Goal: Information Seeking & Learning: Learn about a topic

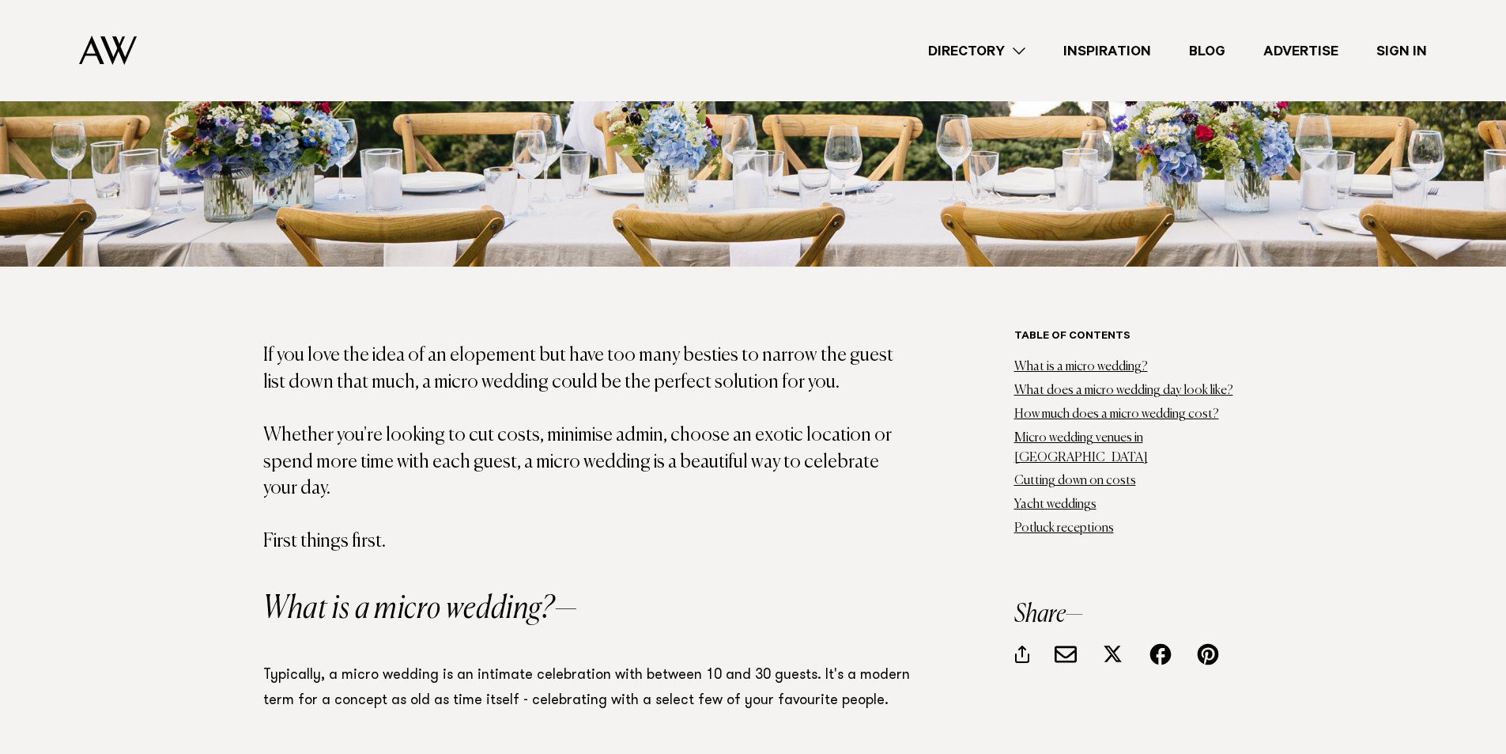
scroll to position [870, 0]
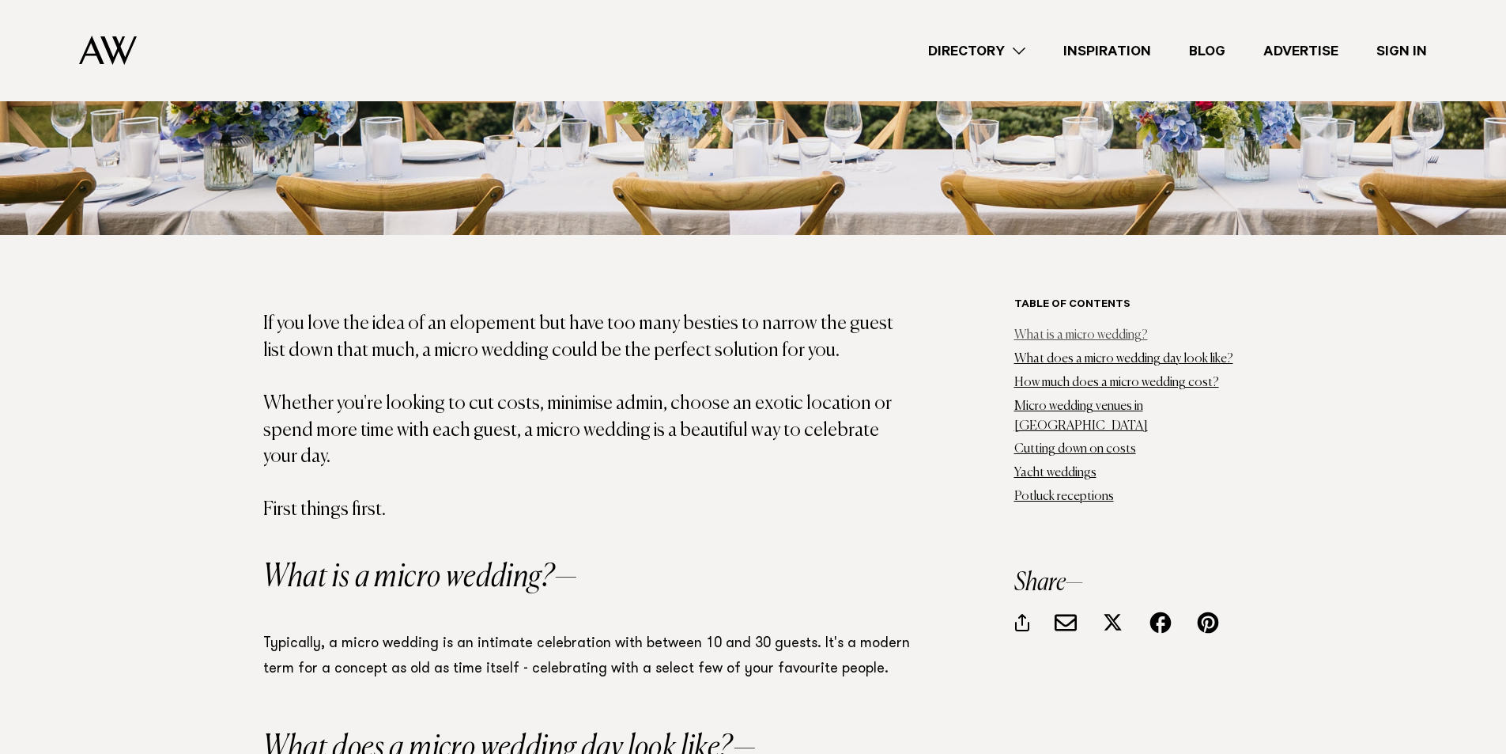
click at [1066, 337] on link "What is a micro wedding?" at bounding box center [1082, 335] width 134 height 13
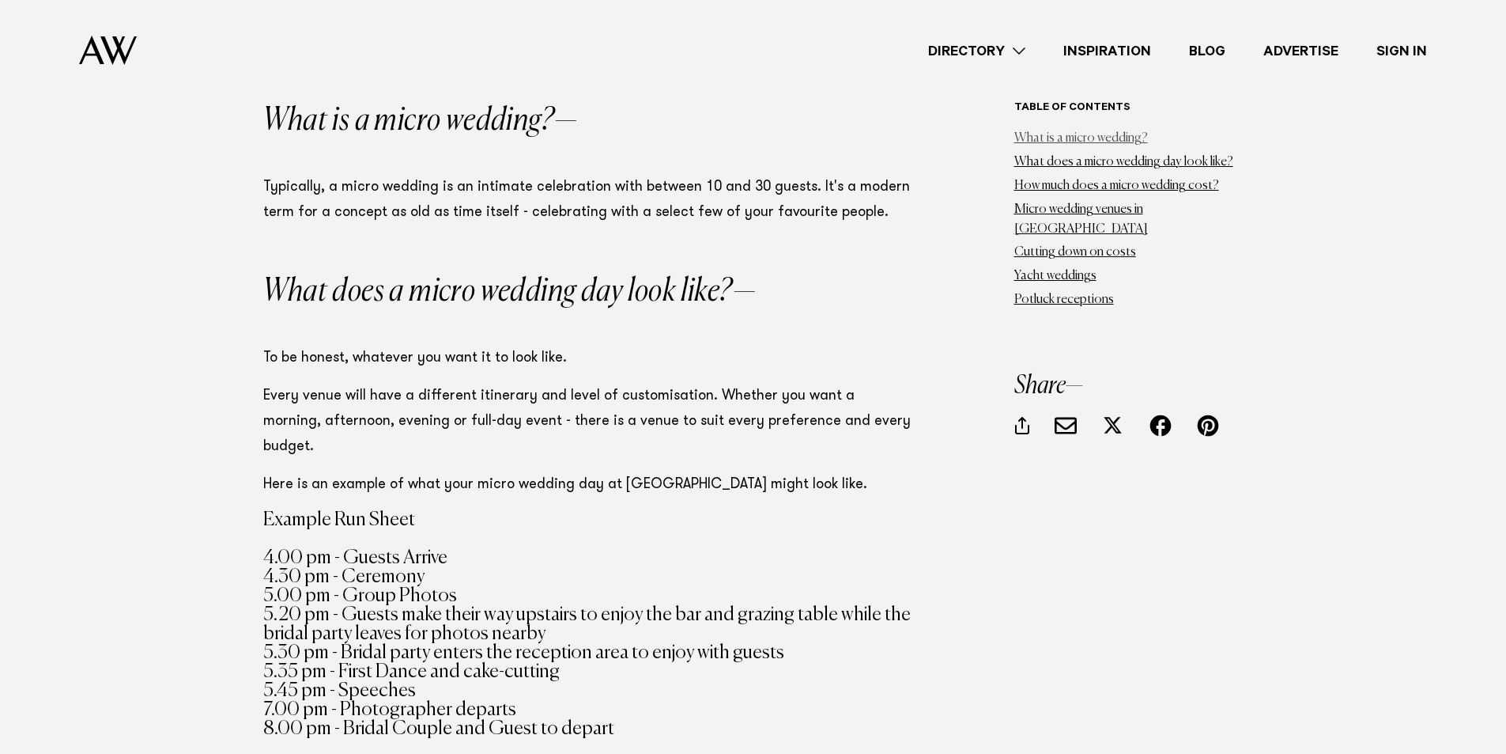
scroll to position [1330, 0]
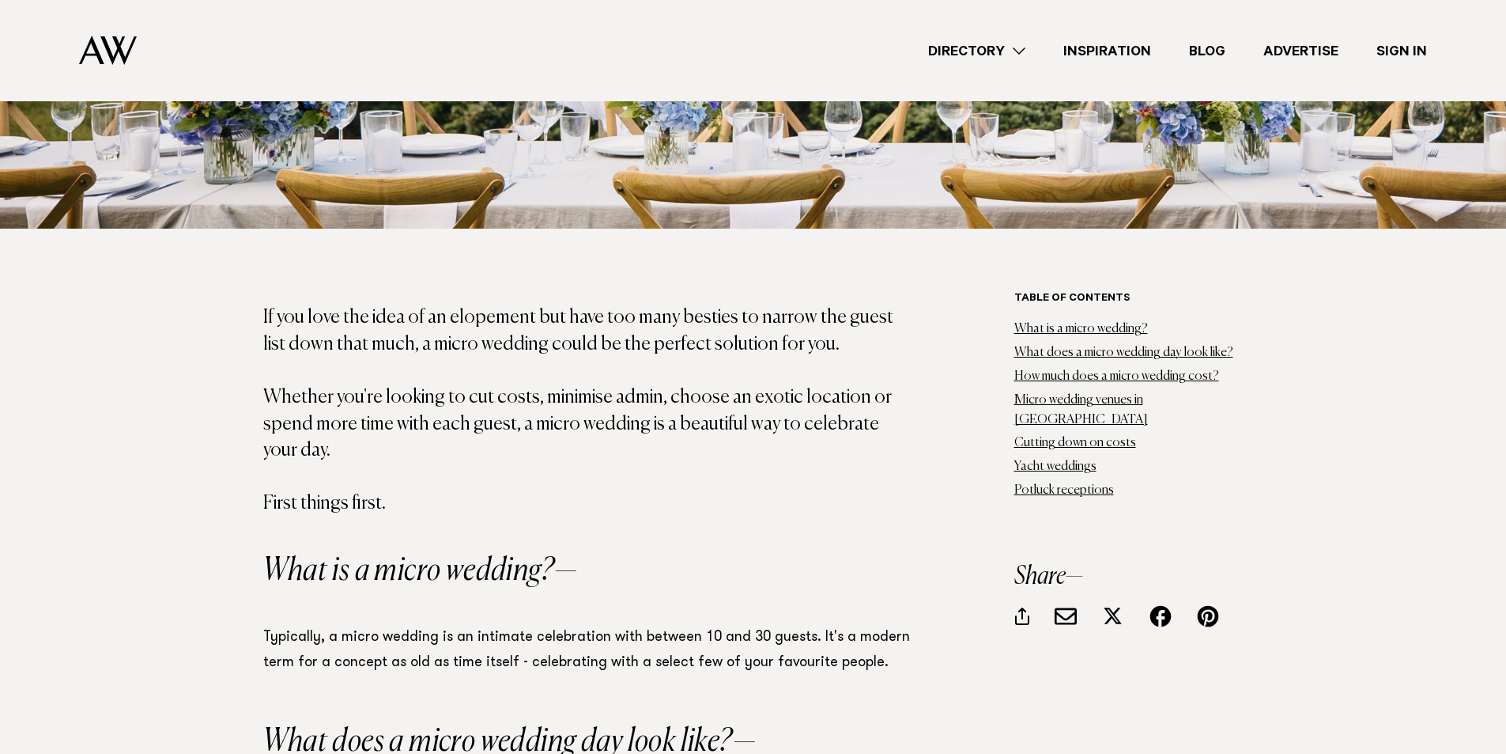
scroll to position [870, 0]
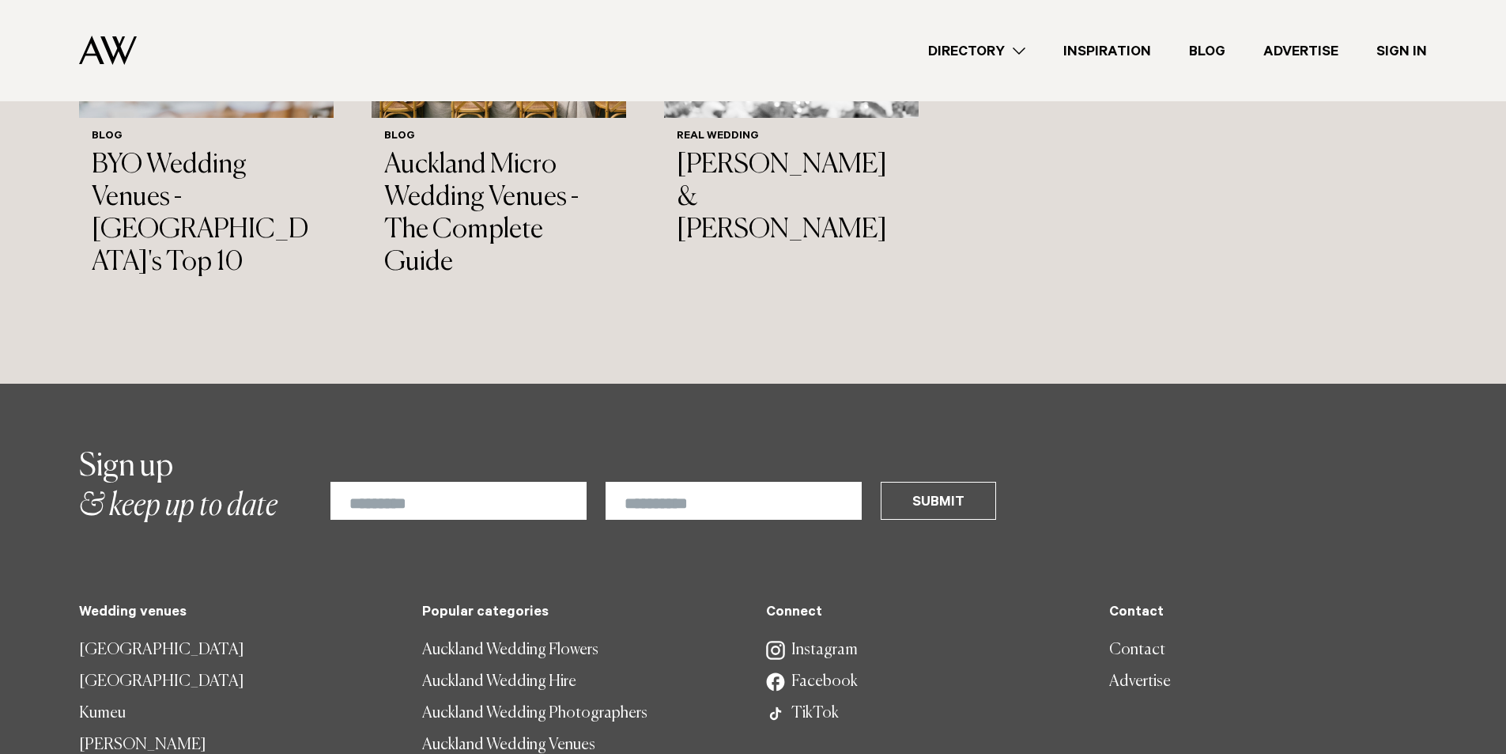
scroll to position [5615, 0]
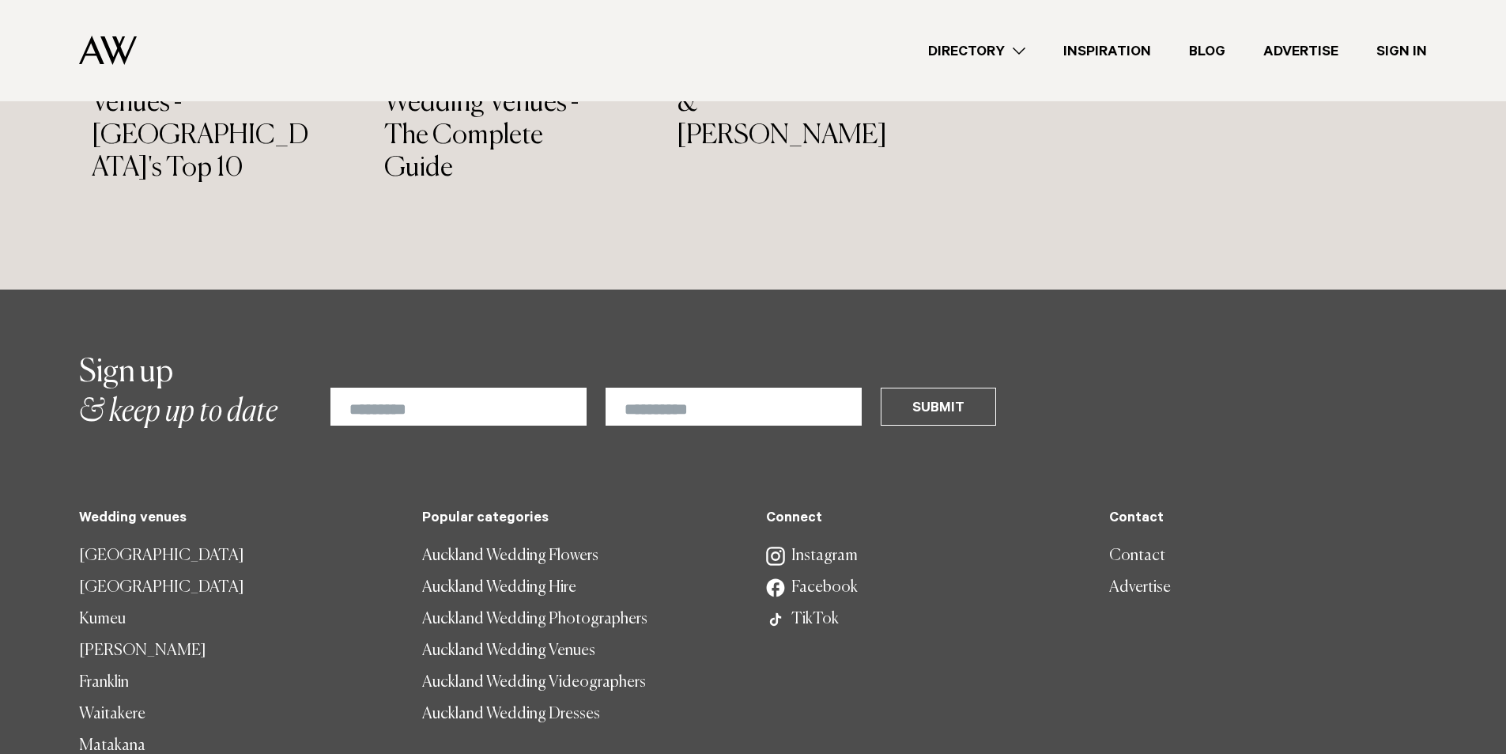
click at [121, 730] on link "Matakana" at bounding box center [238, 746] width 318 height 32
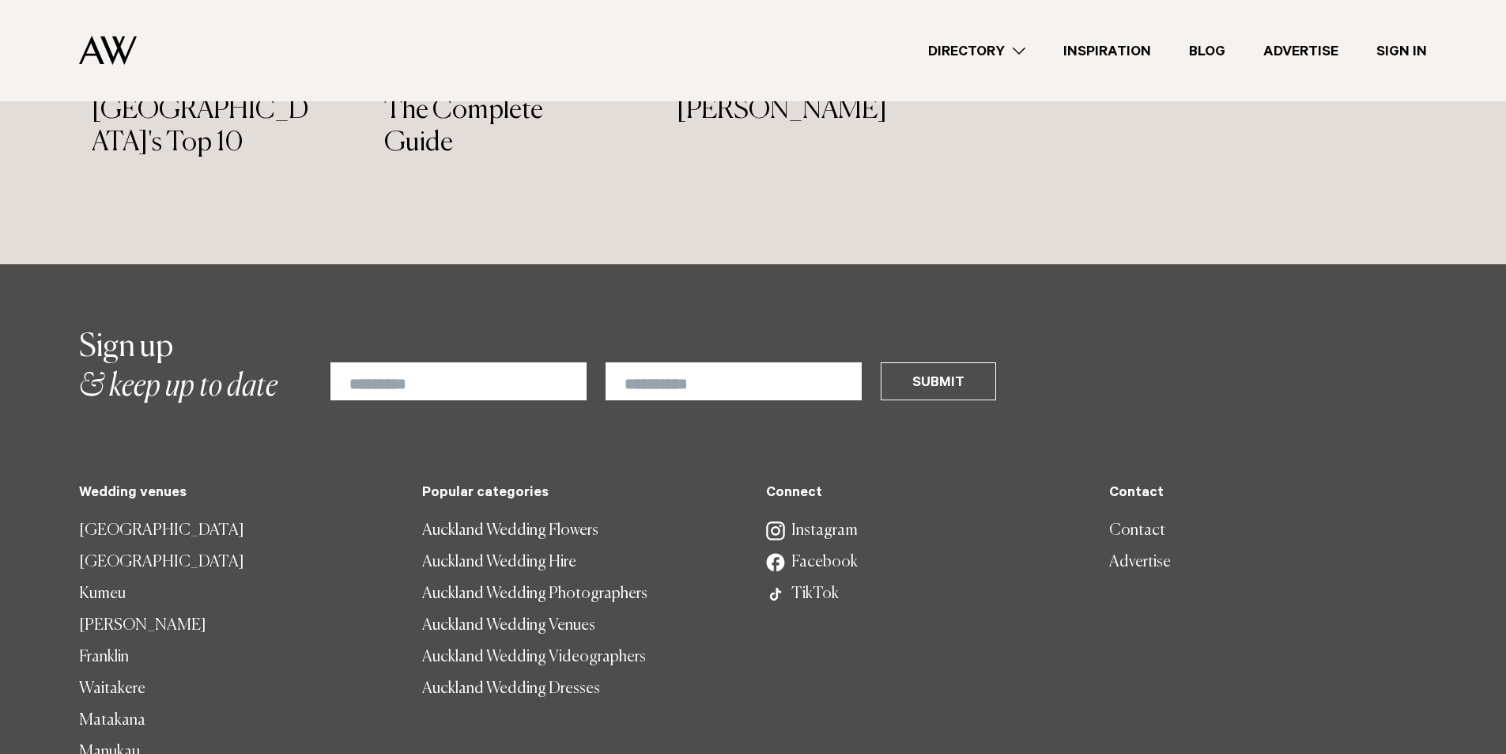
click at [104, 641] on link "Franklin" at bounding box center [238, 657] width 318 height 32
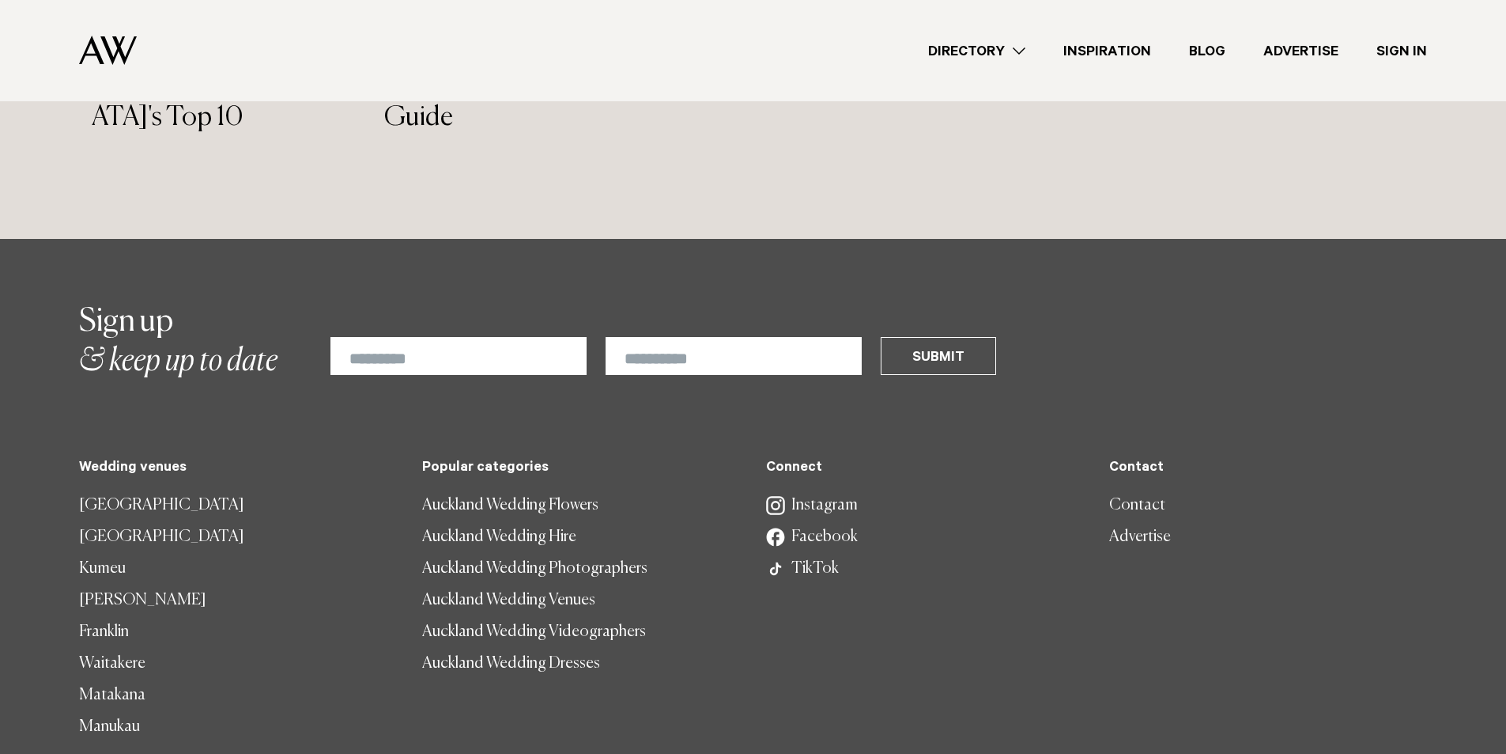
click at [119, 489] on link "[GEOGRAPHIC_DATA]" at bounding box center [238, 505] width 318 height 32
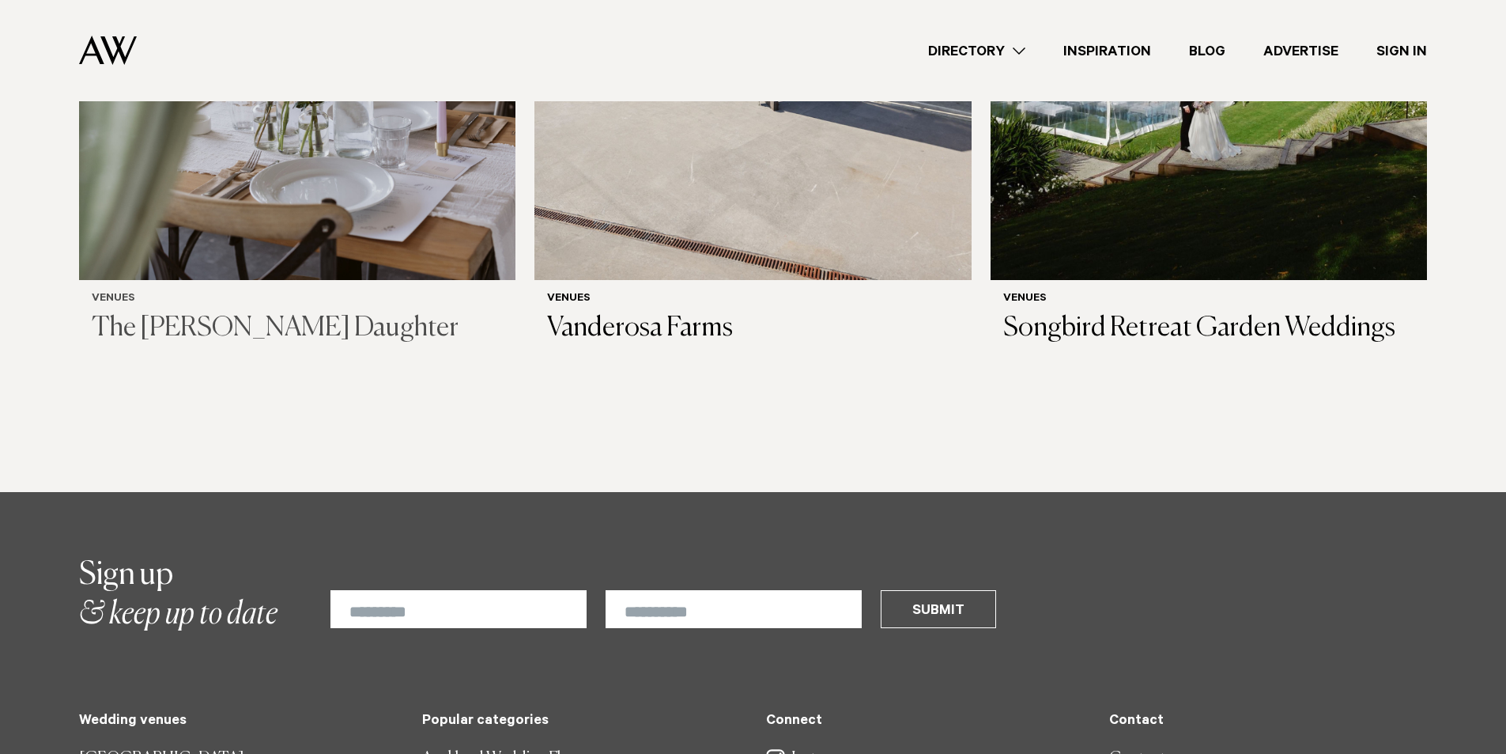
scroll to position [158, 0]
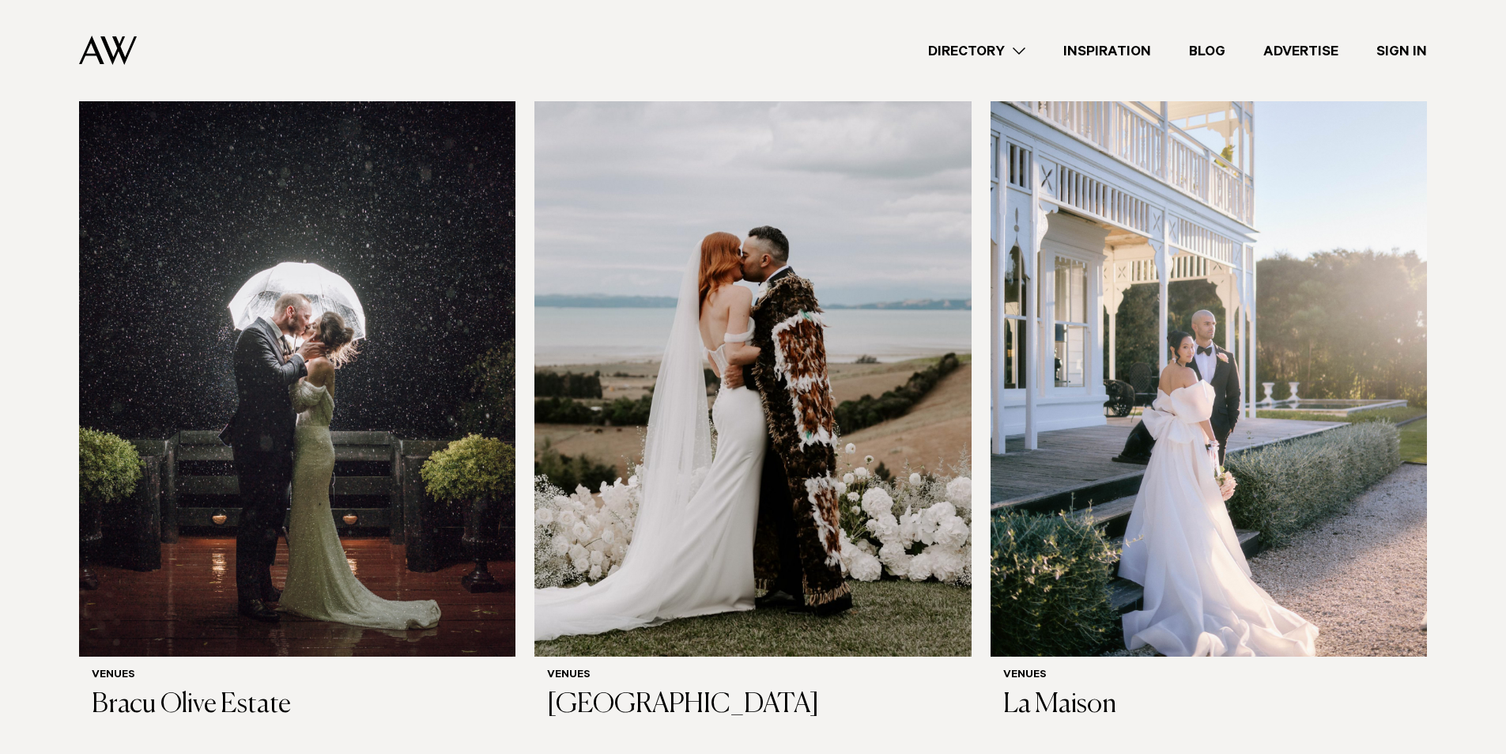
scroll to position [237, 0]
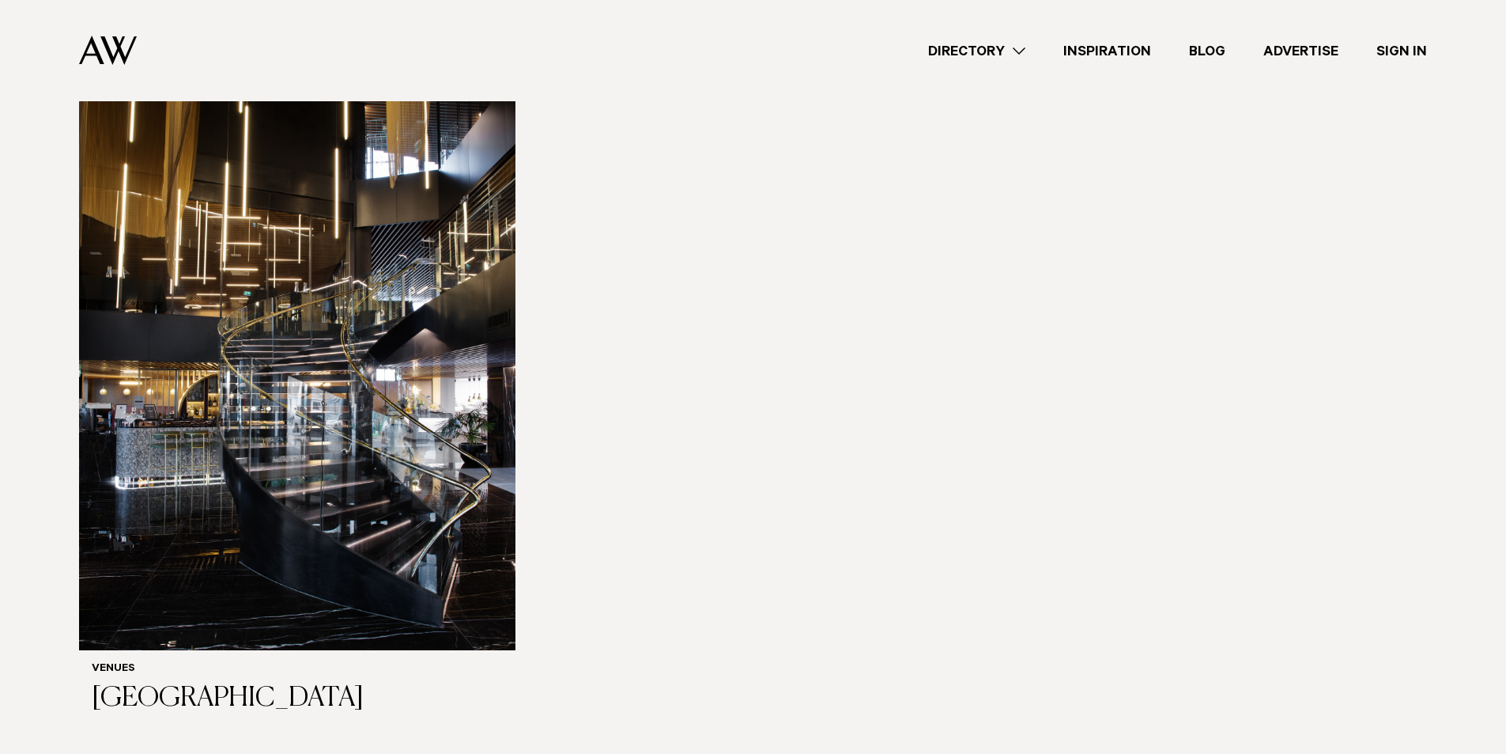
scroll to position [4666, 0]
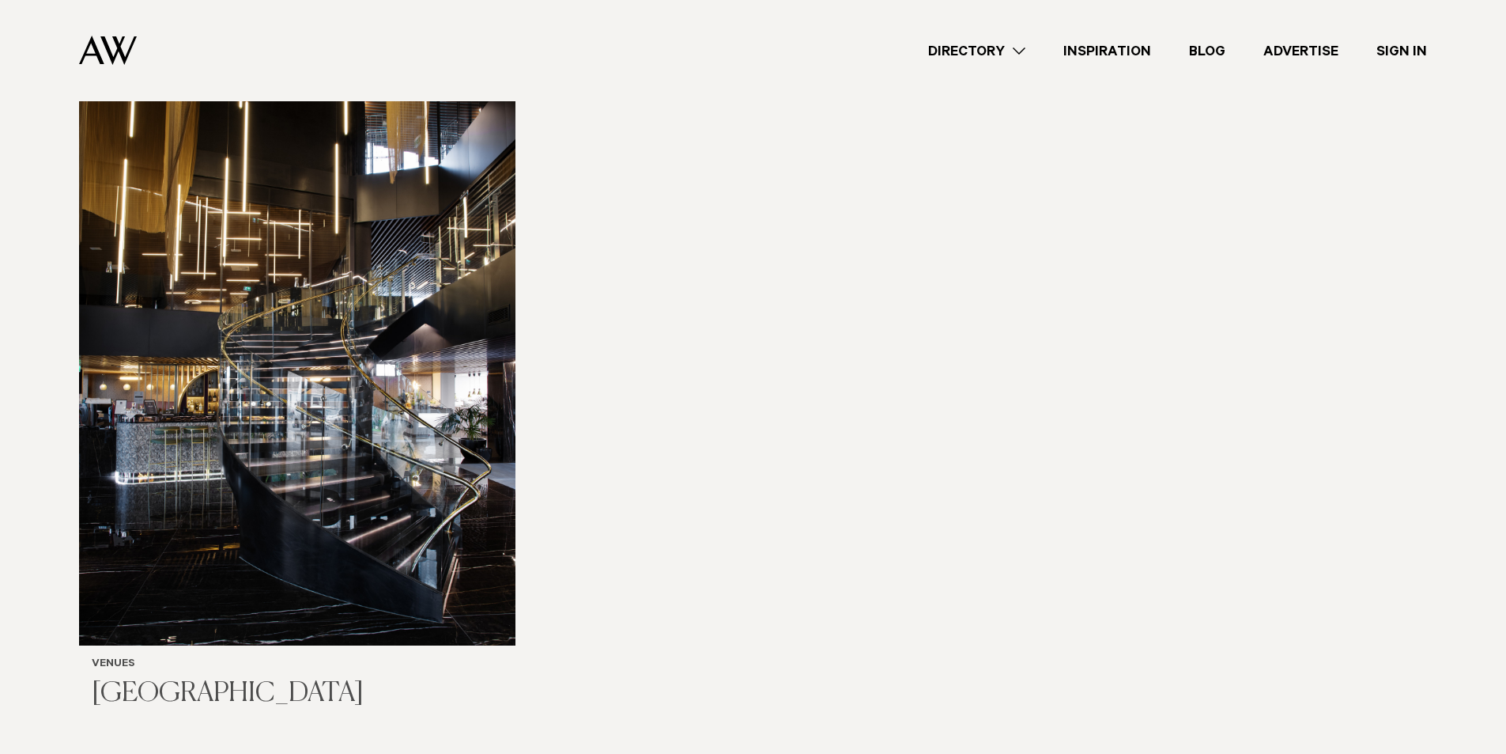
click at [222, 678] on h3 "[GEOGRAPHIC_DATA]" at bounding box center [297, 694] width 411 height 32
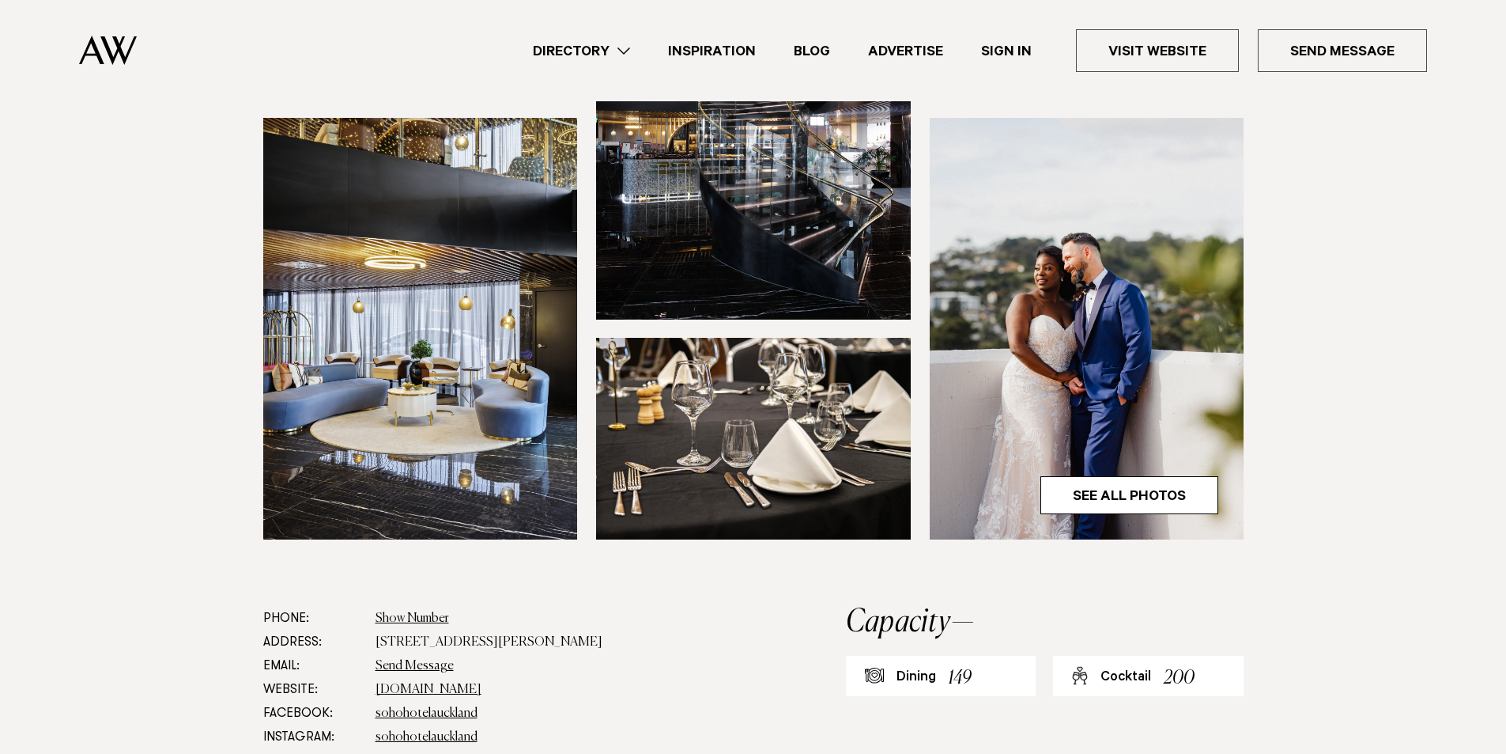
scroll to position [395, 0]
